Goal: Complete application form

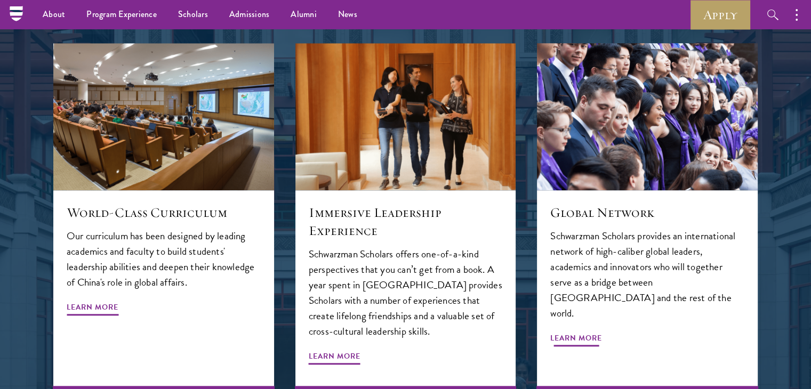
scroll to position [1061, 0]
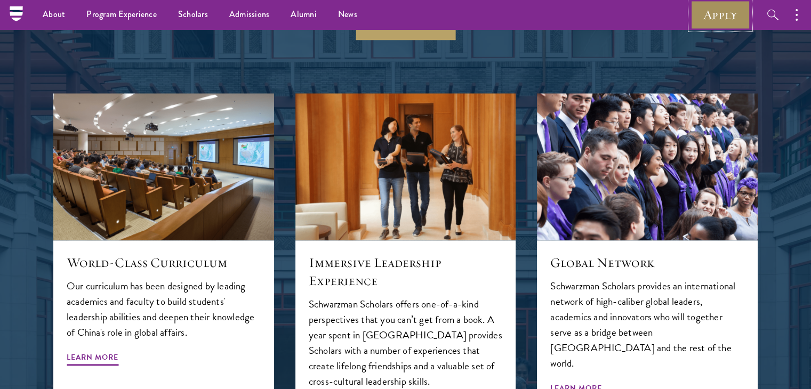
click at [699, 13] on link "Apply" at bounding box center [721, 14] width 60 height 29
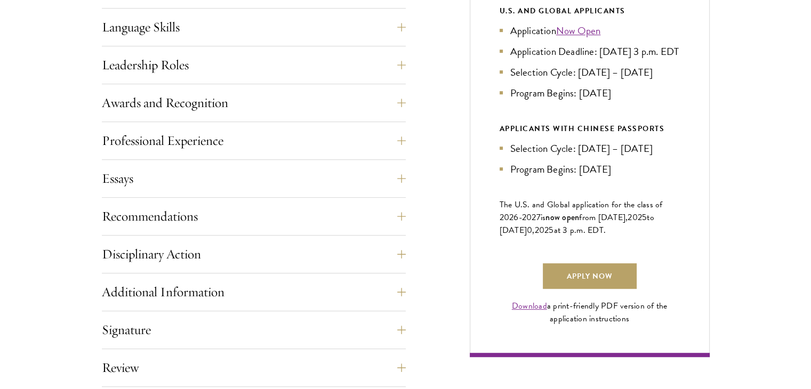
scroll to position [747, 0]
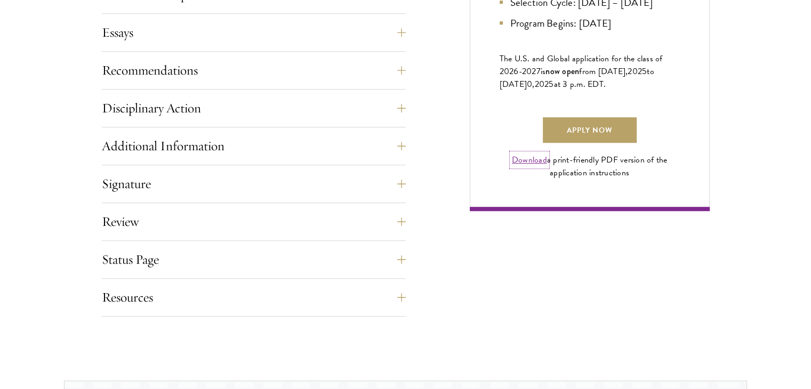
click at [520, 166] on link "Download" at bounding box center [529, 160] width 35 height 13
click at [581, 142] on link "Apply Now" at bounding box center [590, 130] width 94 height 26
click at [521, 166] on link "Download" at bounding box center [529, 160] width 35 height 13
